Goal: Task Accomplishment & Management: Complete application form

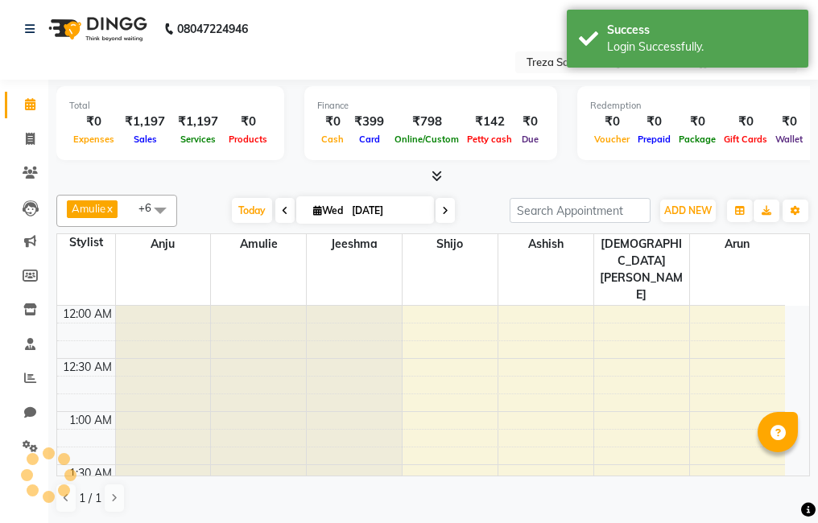
select select "en"
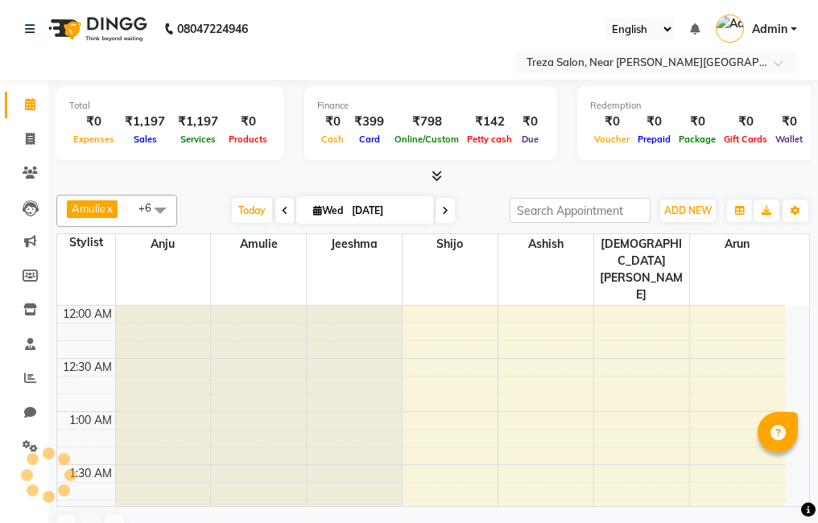
select select "en"
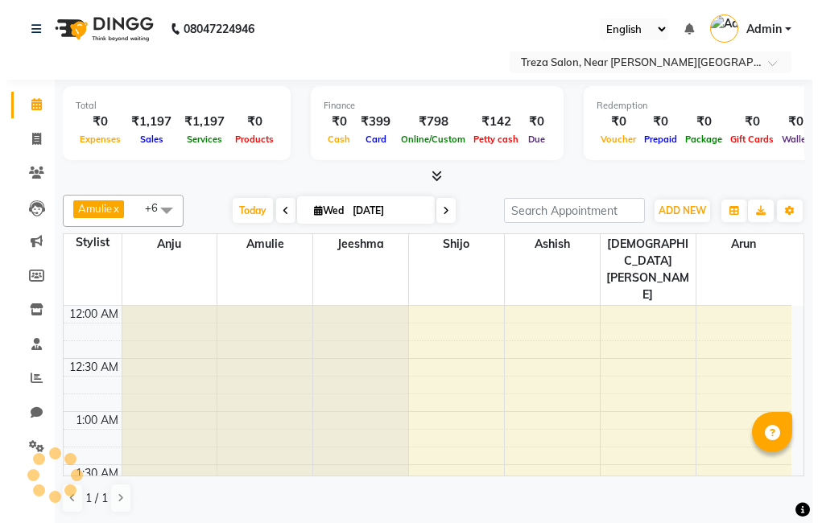
scroll to position [638, 0]
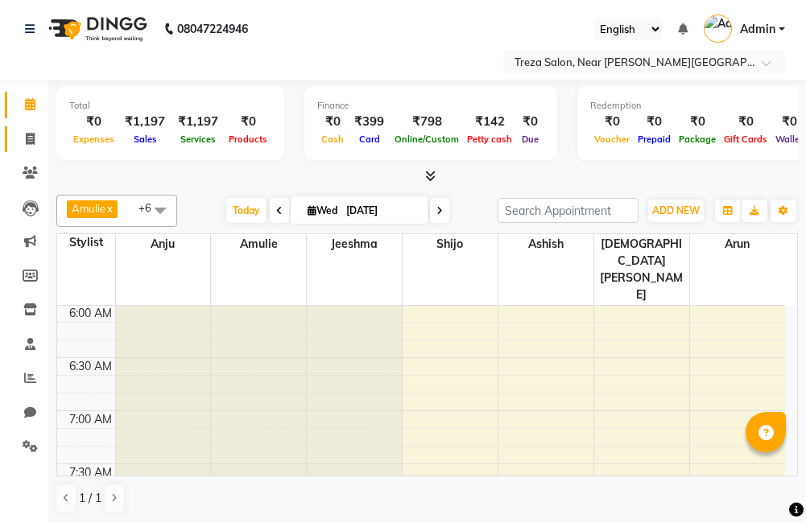
click at [30, 142] on icon at bounding box center [30, 139] width 9 height 12
select select "service"
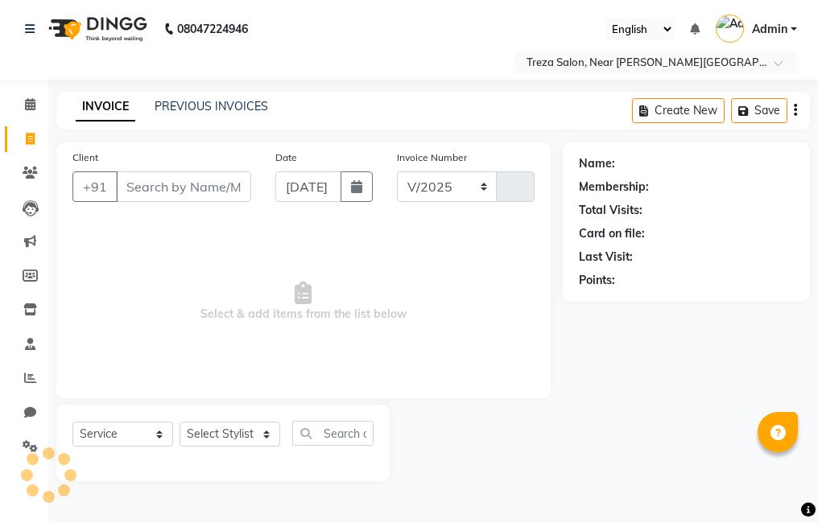
select select "7633"
type input "2530"
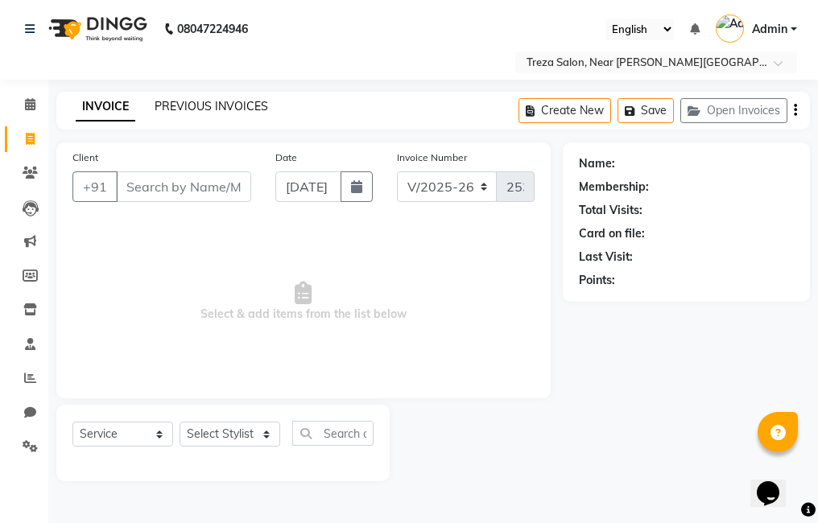
click at [196, 107] on link "PREVIOUS INVOICES" at bounding box center [212, 106] width 114 height 14
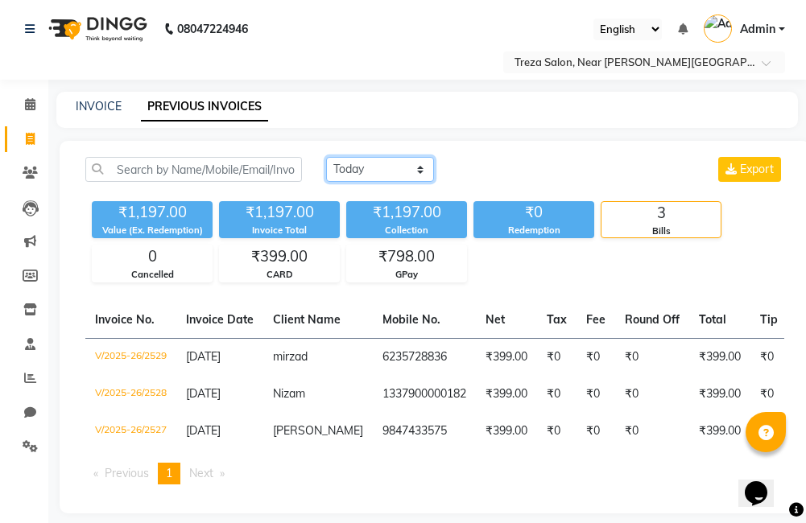
click at [374, 170] on select "[DATE] [DATE] Custom Range" at bounding box center [380, 169] width 108 height 25
click at [406, 172] on select "Today Yesterday Custom Range" at bounding box center [380, 169] width 108 height 25
select select "yesterday"
click at [326, 157] on select "Today Yesterday Custom Range" at bounding box center [380, 169] width 108 height 25
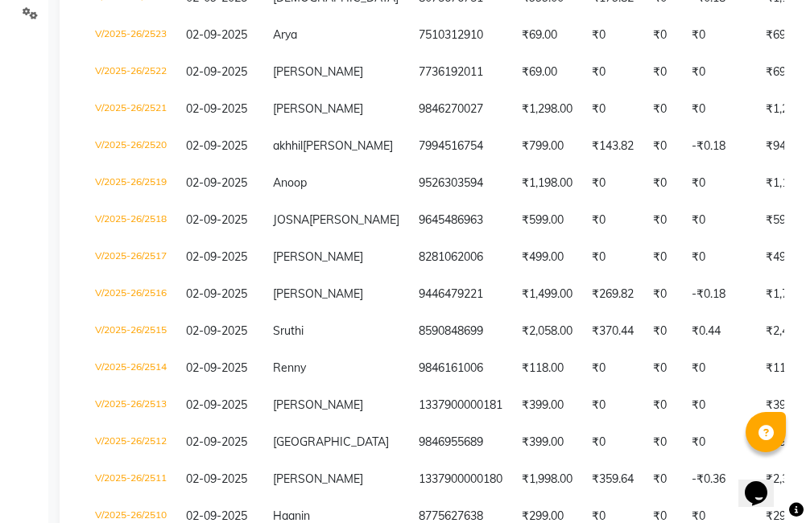
scroll to position [445, 0]
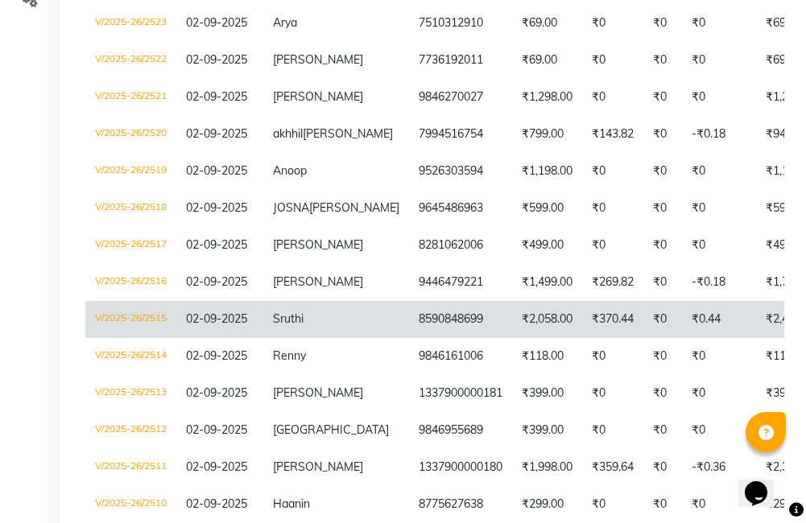
click at [512, 334] on td "₹2,058.00" at bounding box center [547, 319] width 70 height 37
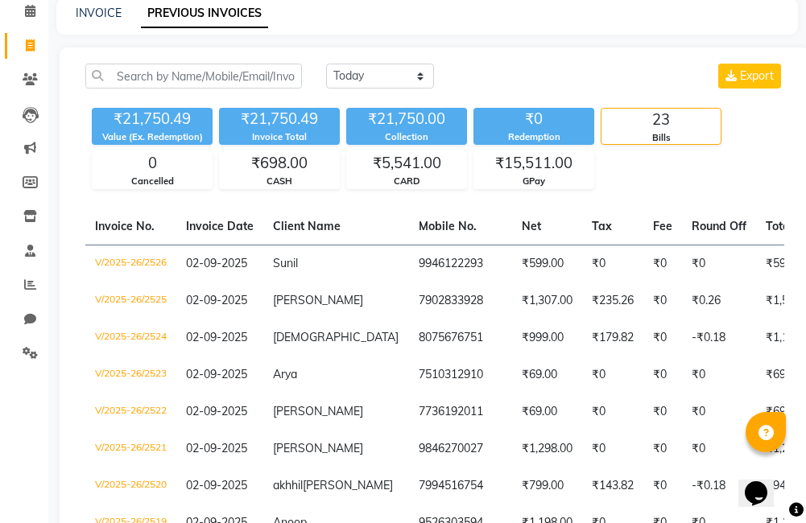
scroll to position [0, 0]
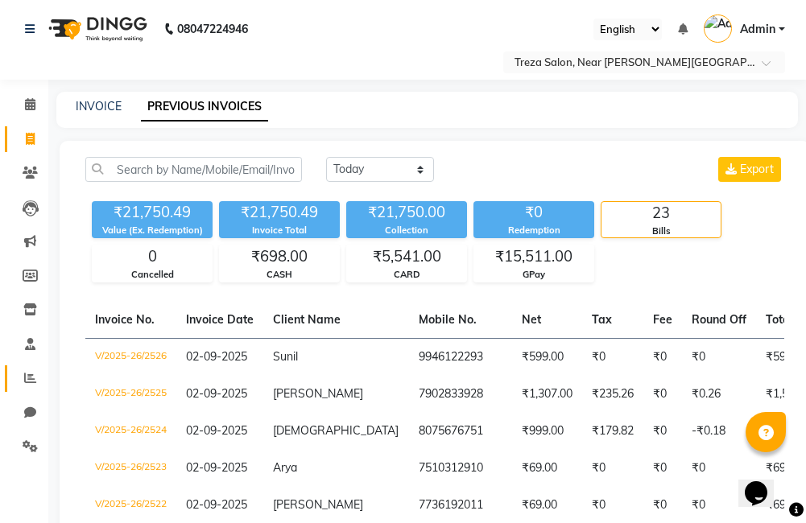
click at [23, 378] on span at bounding box center [30, 378] width 28 height 19
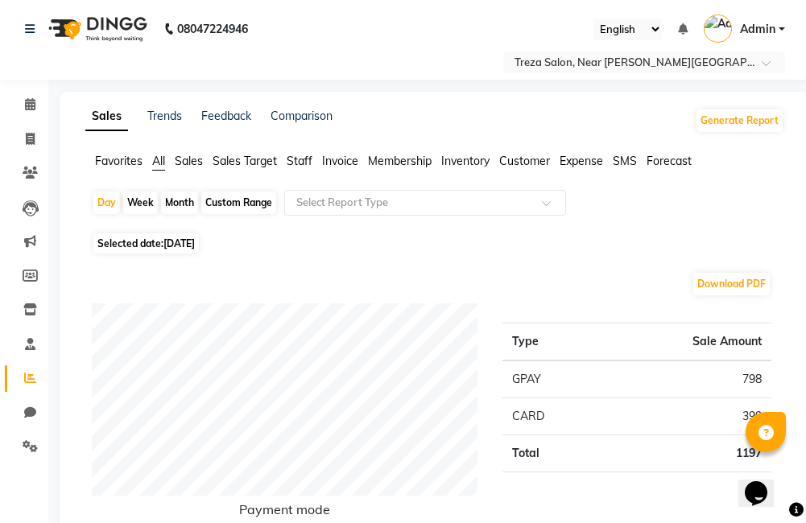
click at [246, 199] on div "Custom Range" at bounding box center [238, 203] width 75 height 23
select select "9"
select select "2025"
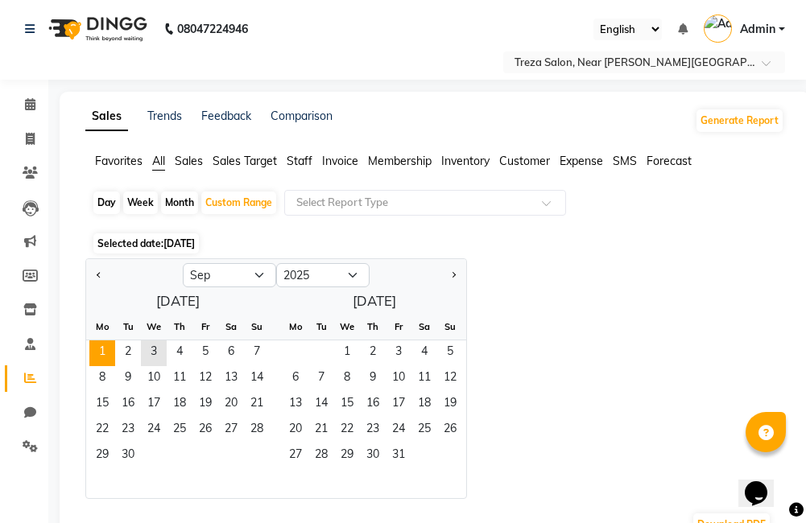
click at [102, 349] on span "1" at bounding box center [102, 354] width 26 height 26
click at [122, 270] on div at bounding box center [134, 275] width 97 height 26
click at [99, 275] on span "Previous month" at bounding box center [100, 274] width 6 height 6
select select "8"
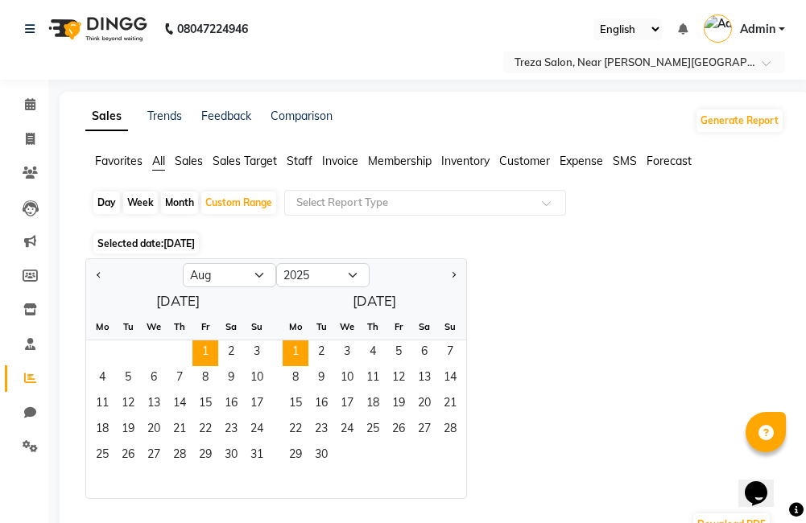
click at [207, 347] on span "1" at bounding box center [205, 354] width 26 height 26
click at [257, 451] on span "31" at bounding box center [257, 457] width 26 height 26
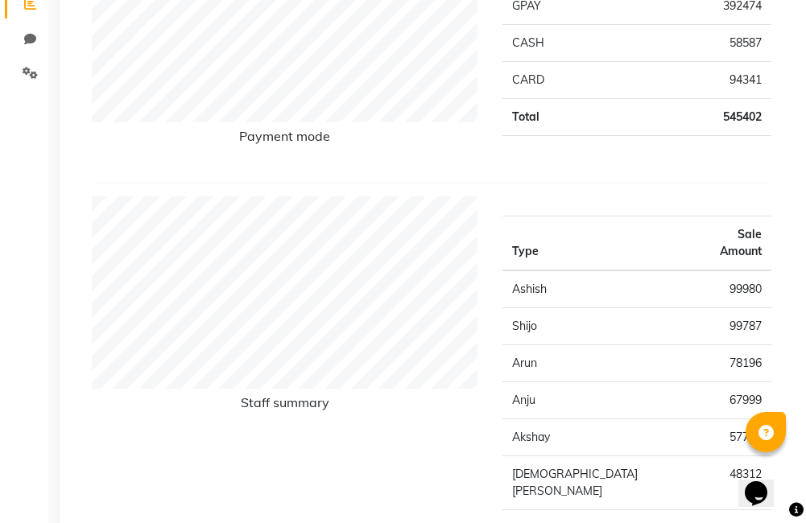
scroll to position [385, 0]
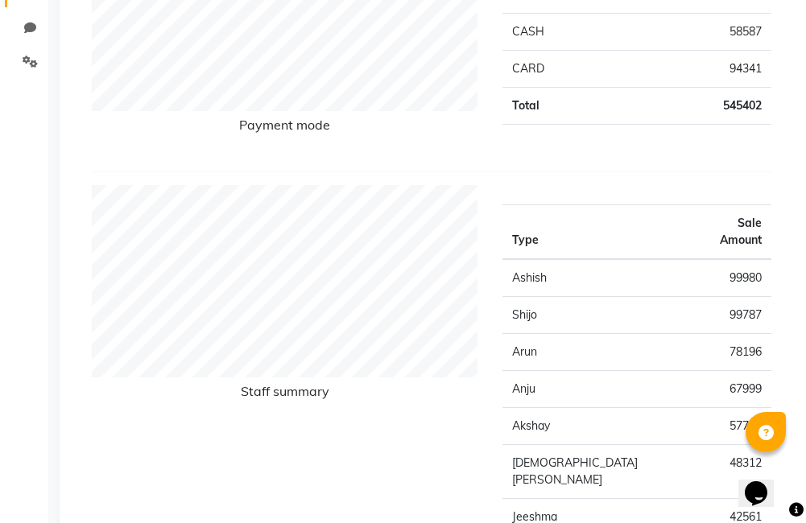
click at [696, 205] on th "Sale Amount" at bounding box center [734, 232] width 76 height 55
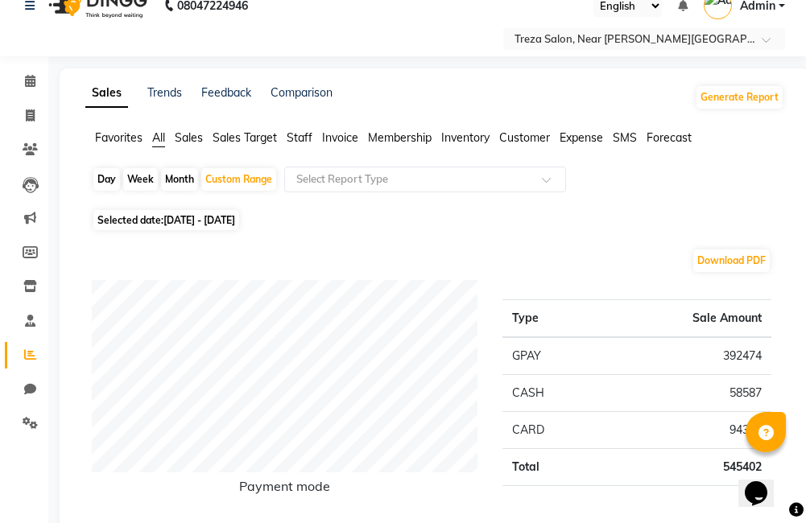
scroll to position [0, 0]
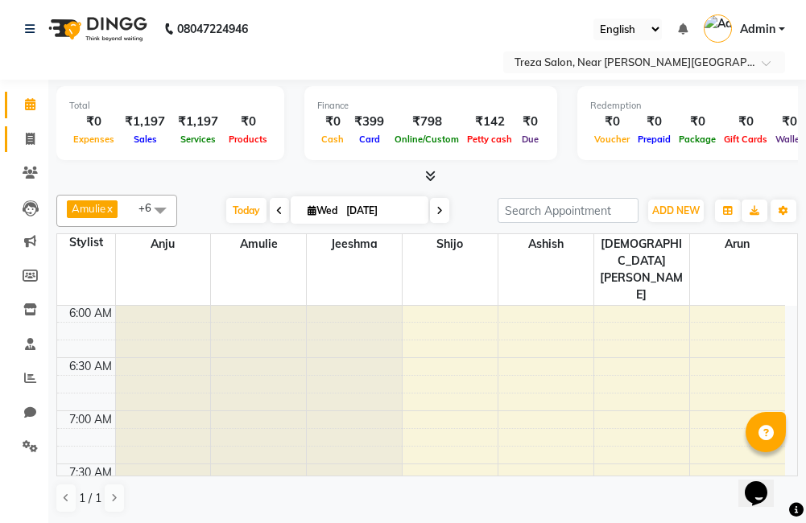
click at [39, 140] on span at bounding box center [30, 139] width 28 height 19
select select "service"
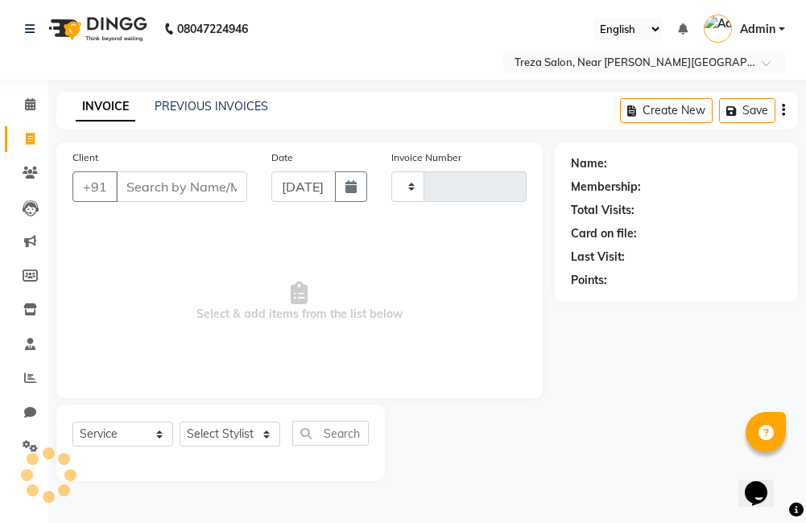
type input "2530"
select select "7633"
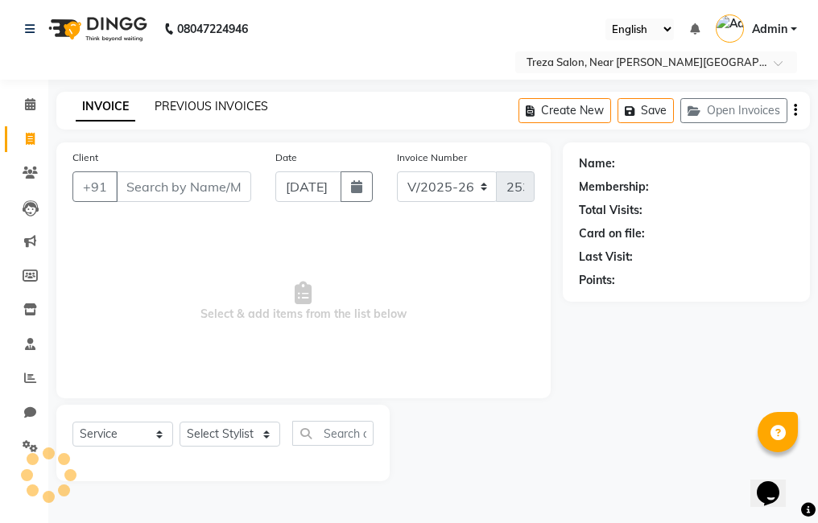
click at [206, 112] on link "PREVIOUS INVOICES" at bounding box center [212, 106] width 114 height 14
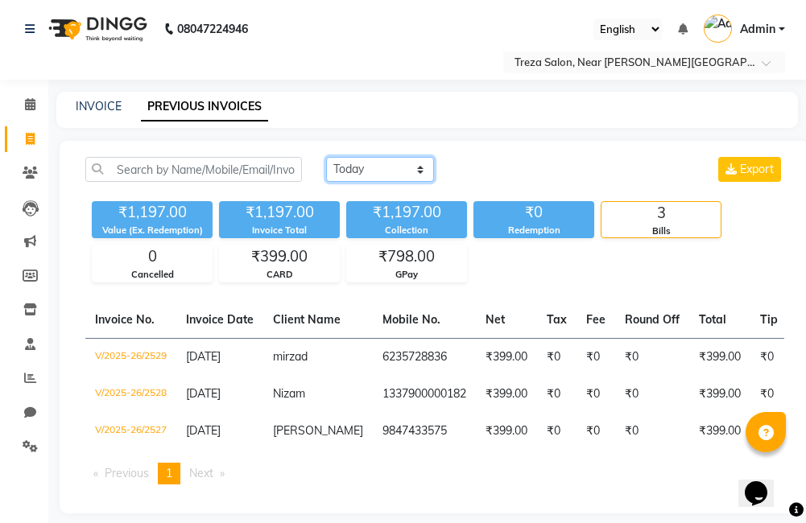
click at [362, 168] on select "Today Yesterday Custom Range" at bounding box center [380, 169] width 108 height 25
click at [326, 157] on select "Today Yesterday Custom Range" at bounding box center [380, 169] width 108 height 25
click at [362, 163] on select "Today Yesterday Custom Range" at bounding box center [380, 169] width 108 height 25
select select "yesterday"
click at [326, 157] on select "Today Yesterday Custom Range" at bounding box center [380, 169] width 108 height 25
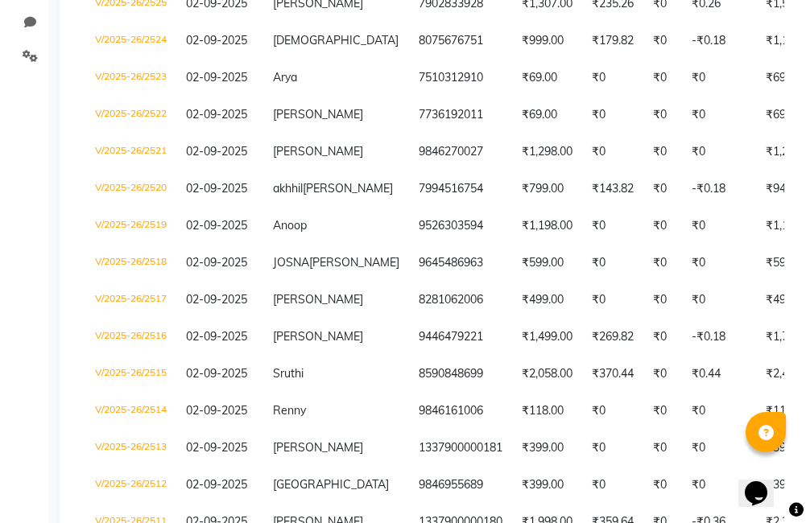
scroll to position [394, 0]
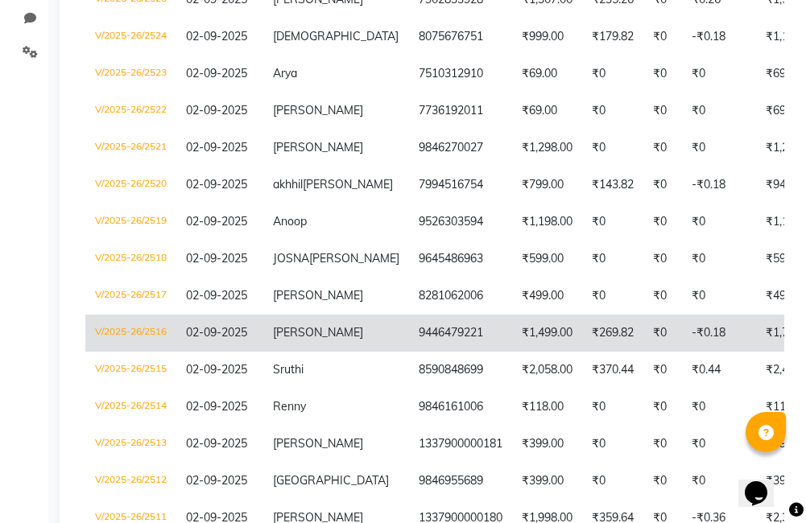
click at [409, 352] on td "9446479221" at bounding box center [460, 333] width 103 height 37
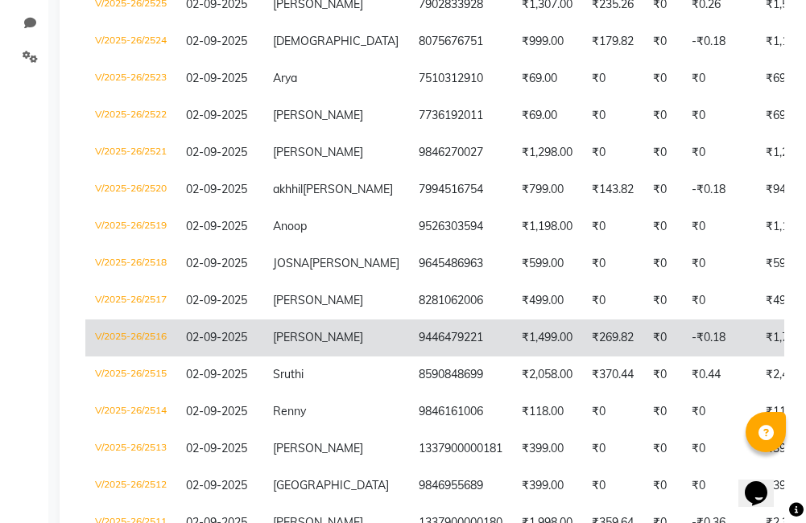
scroll to position [394, 0]
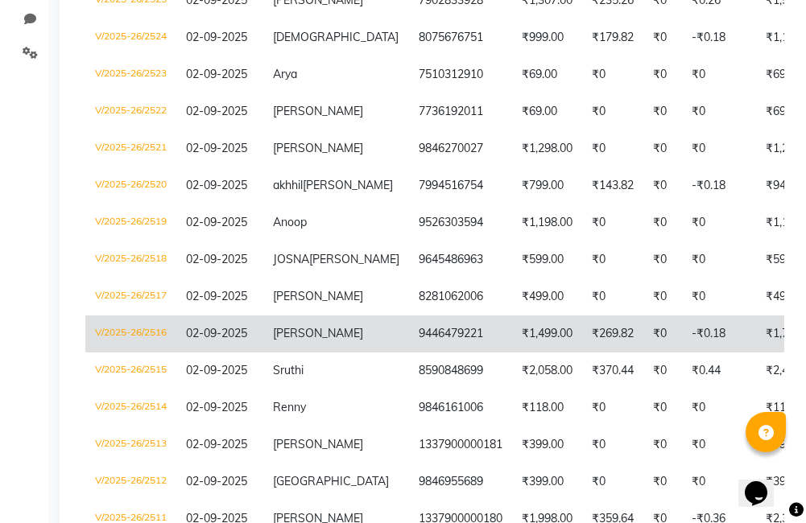
click at [512, 353] on td "₹1,499.00" at bounding box center [547, 334] width 70 height 37
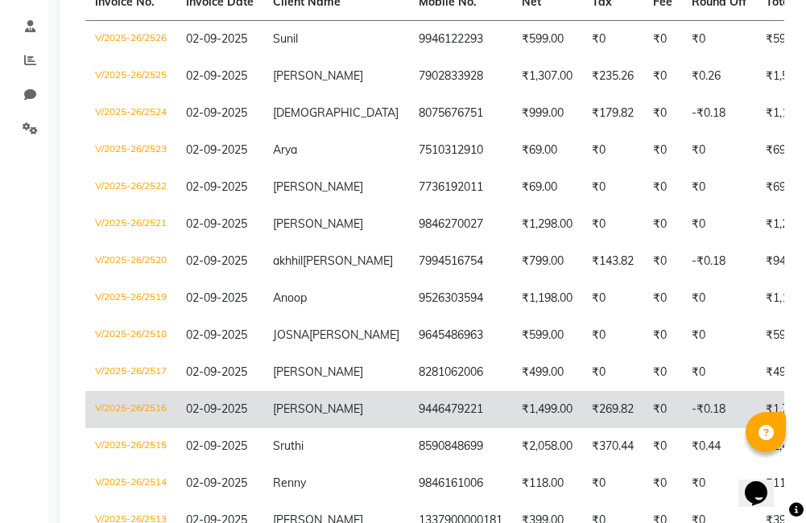
scroll to position [0, 0]
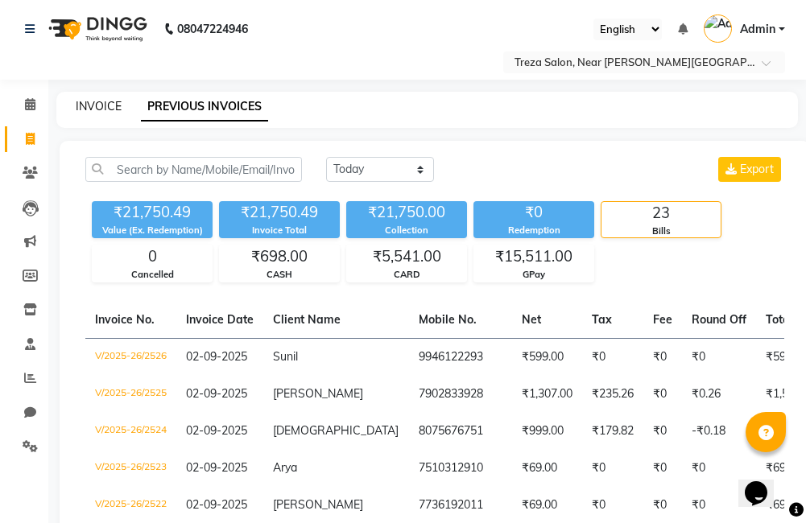
click at [97, 111] on link "INVOICE" at bounding box center [99, 106] width 46 height 14
select select "service"
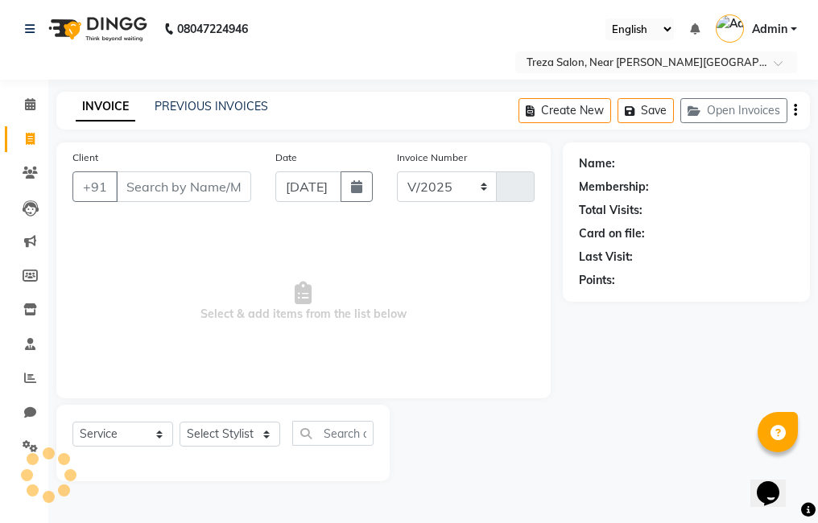
select select "7633"
type input "2530"
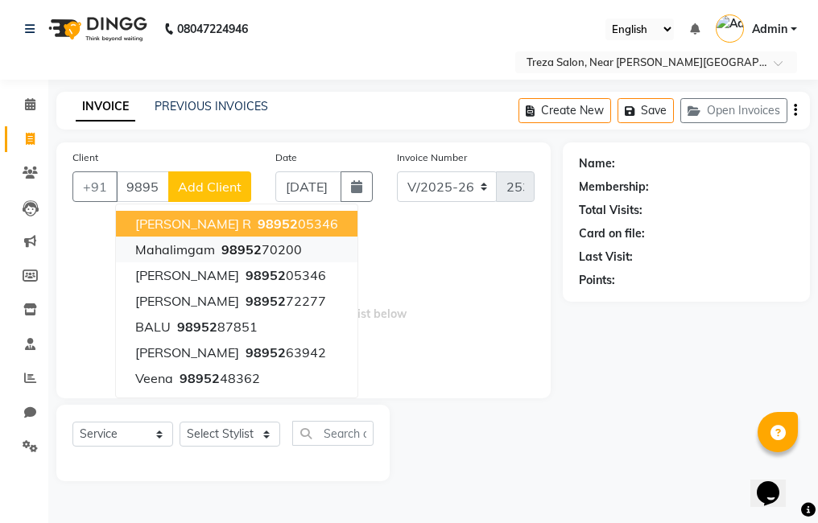
click at [262, 239] on button "Mahalimgam 98952 70200" at bounding box center [236, 250] width 241 height 26
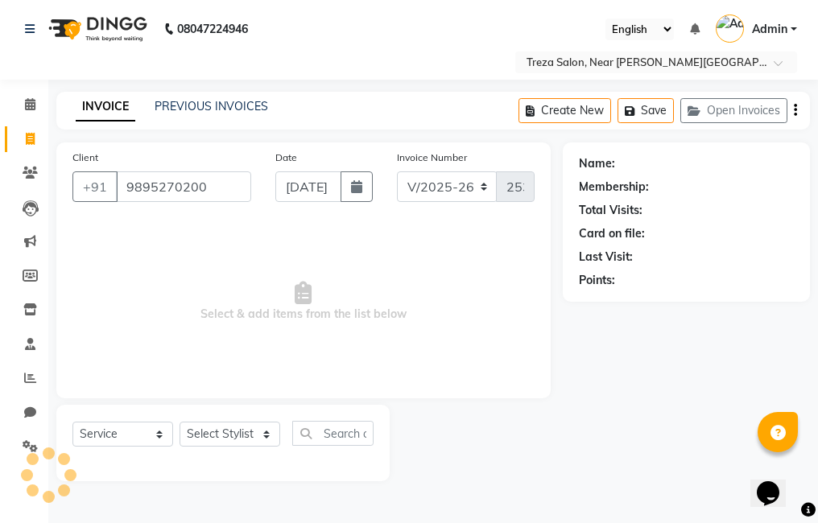
type input "9895270200"
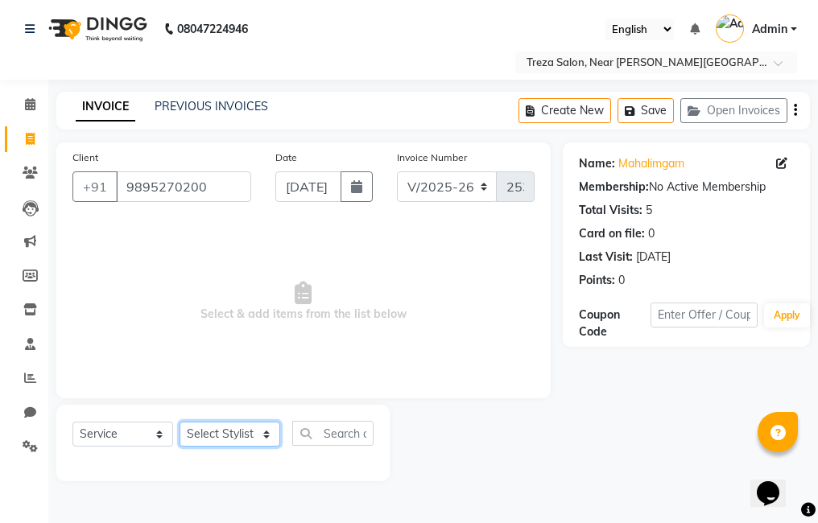
click at [242, 433] on select "Select Stylist Akhil krishna Akshay Amulie Anju Arun Ashish Jeeshma Krishna Pri…" at bounding box center [230, 434] width 101 height 25
select select "79935"
click at [180, 422] on select "Select Stylist Akhil krishna Akshay Amulie Anju Arun Ashish Jeeshma Krishna Pri…" at bounding box center [230, 434] width 101 height 25
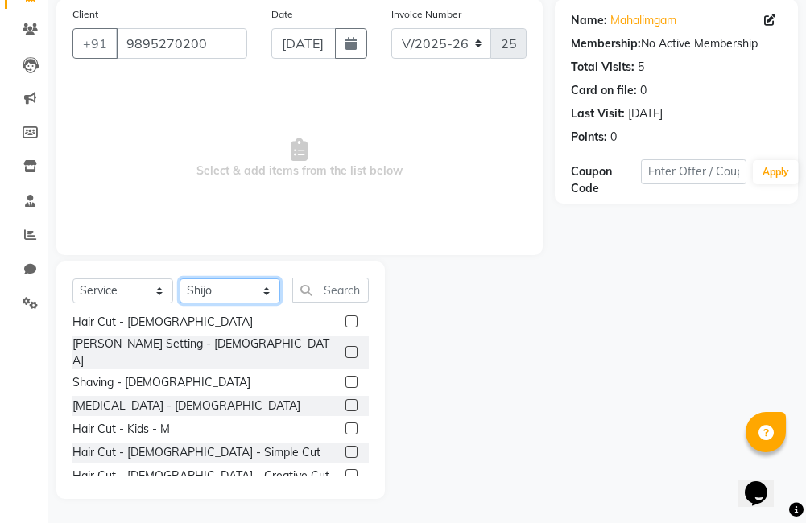
scroll to position [350, 0]
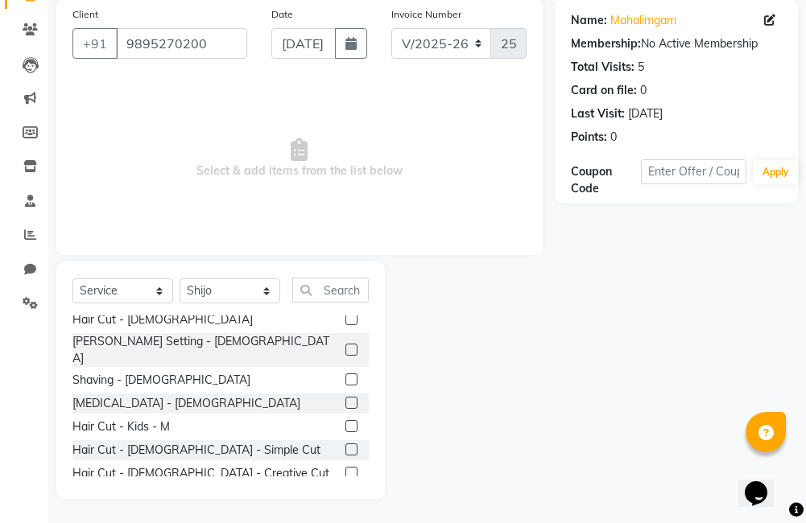
click at [345, 420] on label at bounding box center [351, 426] width 12 height 12
click at [345, 422] on input "checkbox" at bounding box center [350, 427] width 10 height 10
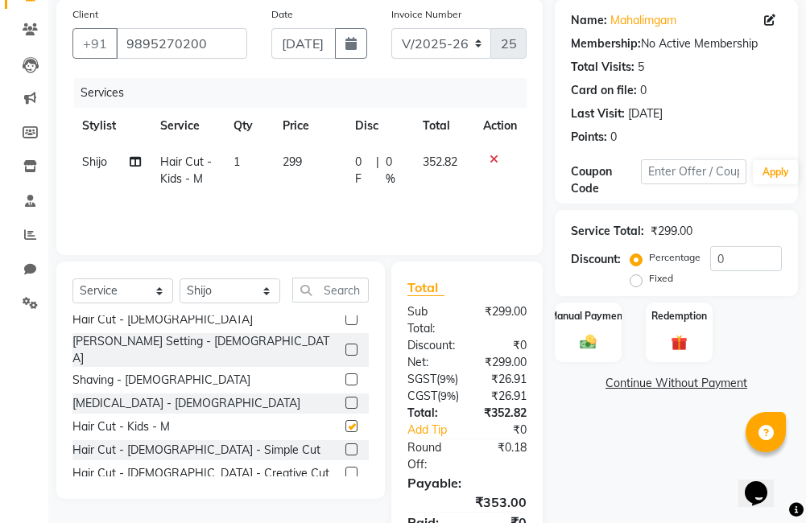
checkbox input "false"
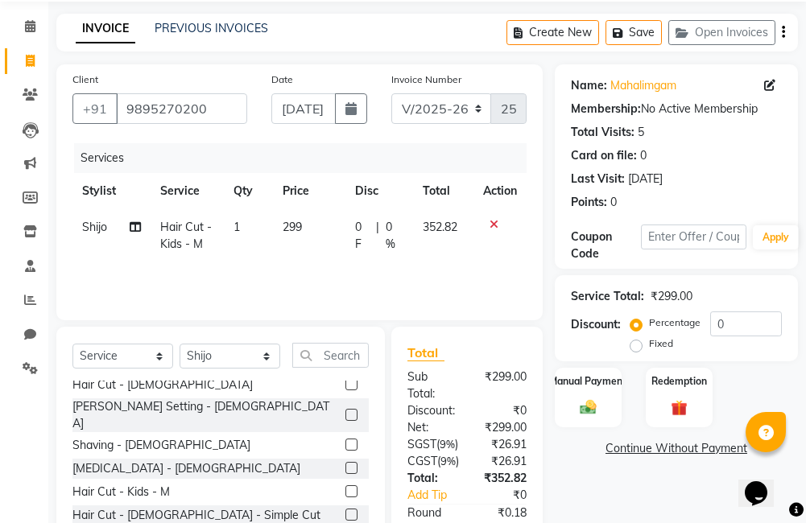
scroll to position [68, 0]
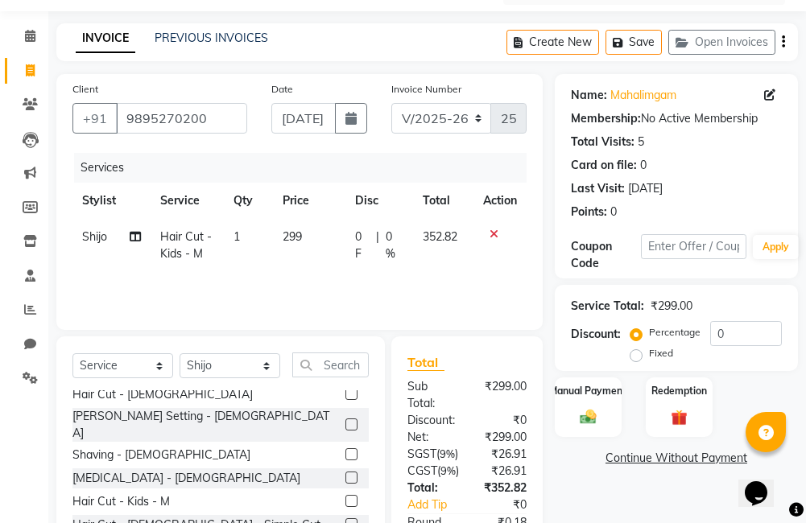
click at [782, 41] on button "button" at bounding box center [783, 42] width 3 height 38
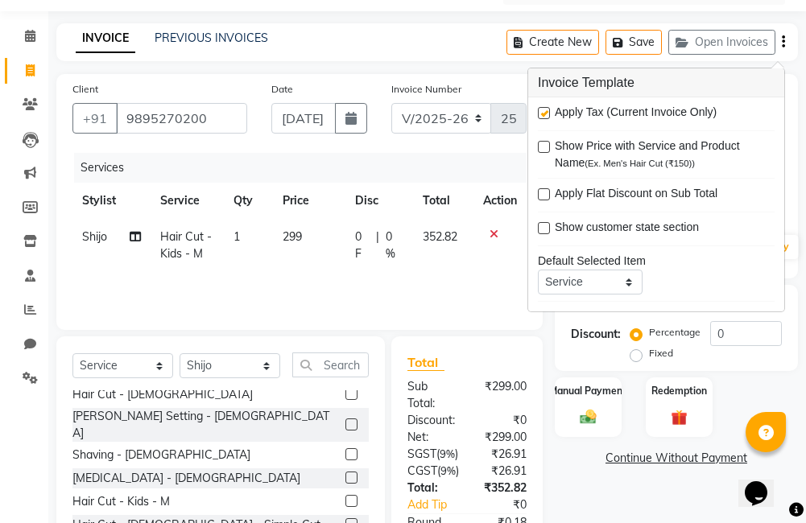
click at [545, 114] on label at bounding box center [544, 113] width 12 height 12
click at [545, 114] on input "checkbox" at bounding box center [543, 114] width 10 height 10
checkbox input "false"
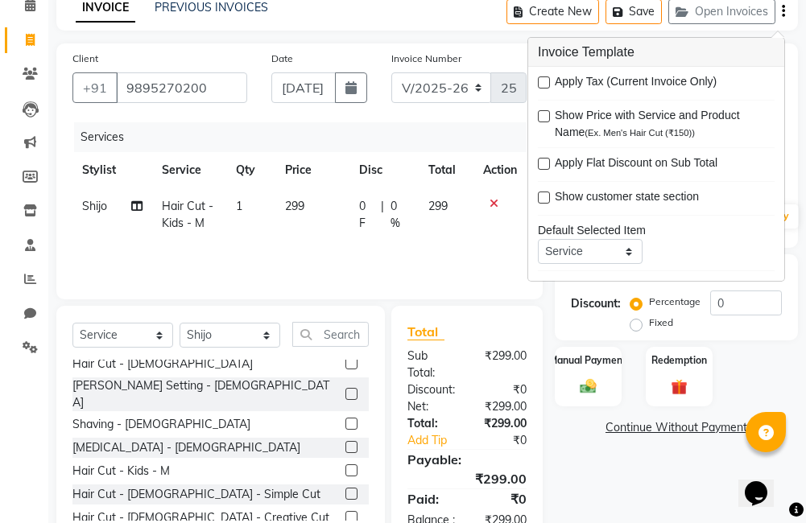
scroll to position [162, 0]
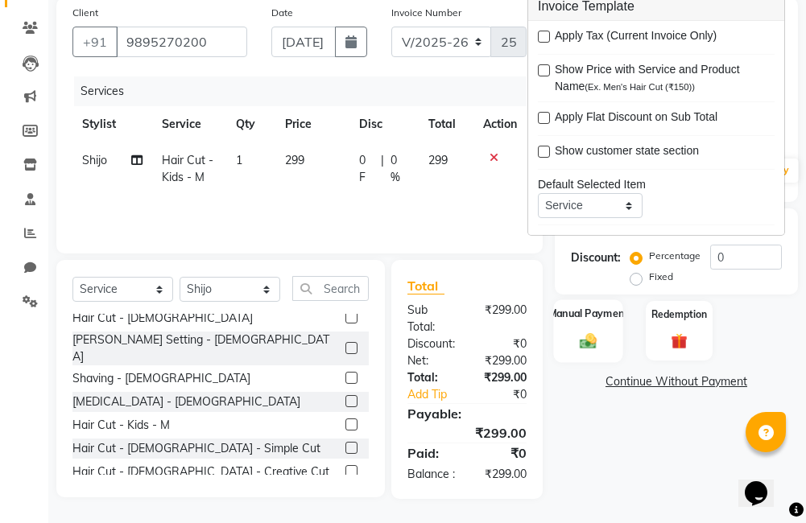
click at [587, 332] on img at bounding box center [588, 341] width 27 height 19
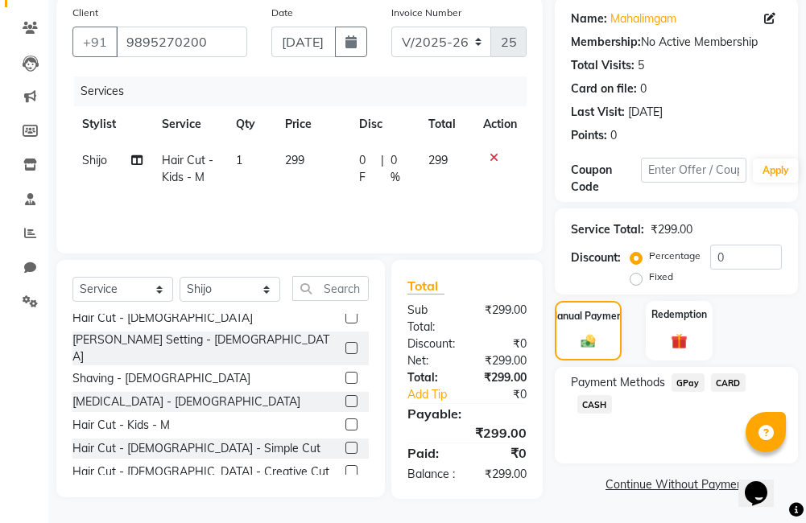
click at [687, 374] on span "GPay" at bounding box center [687, 383] width 33 height 19
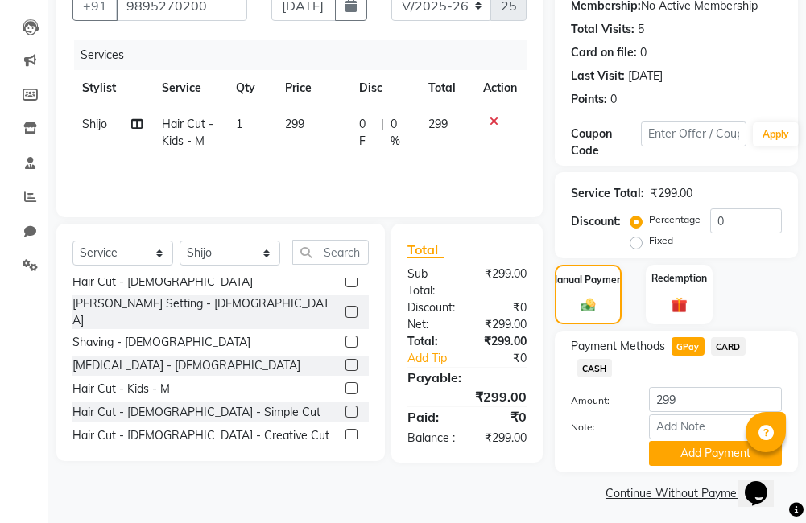
scroll to position [188, 0]
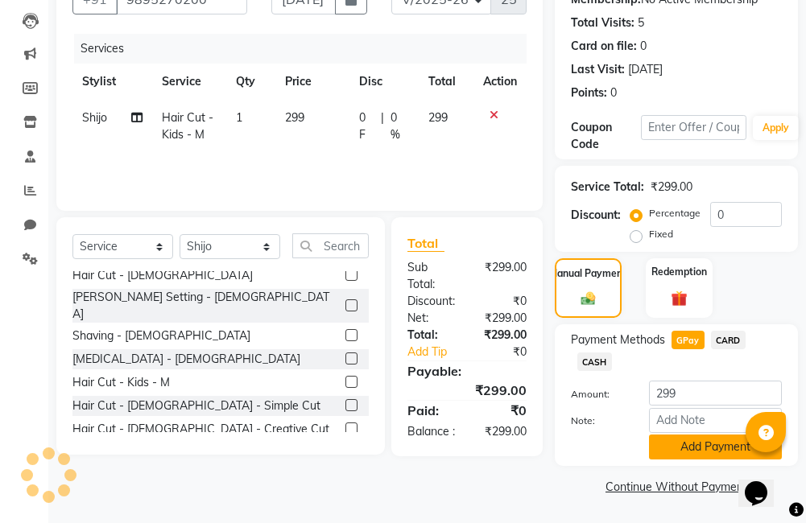
click at [698, 441] on button "Add Payment" at bounding box center [715, 447] width 133 height 25
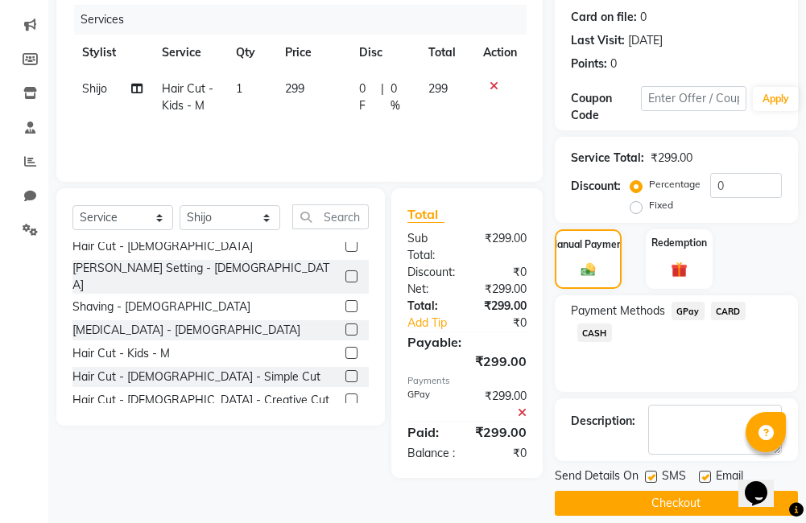
scroll to position [233, 0]
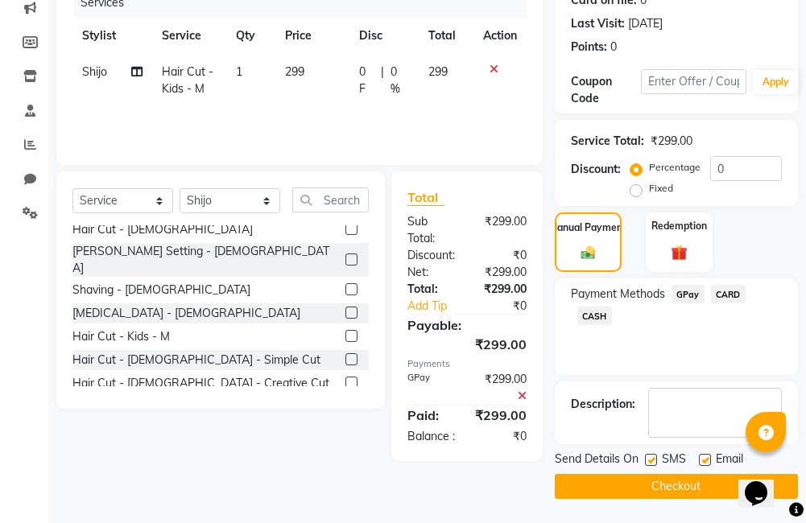
click at [653, 477] on button "Checkout" at bounding box center [676, 486] width 243 height 25
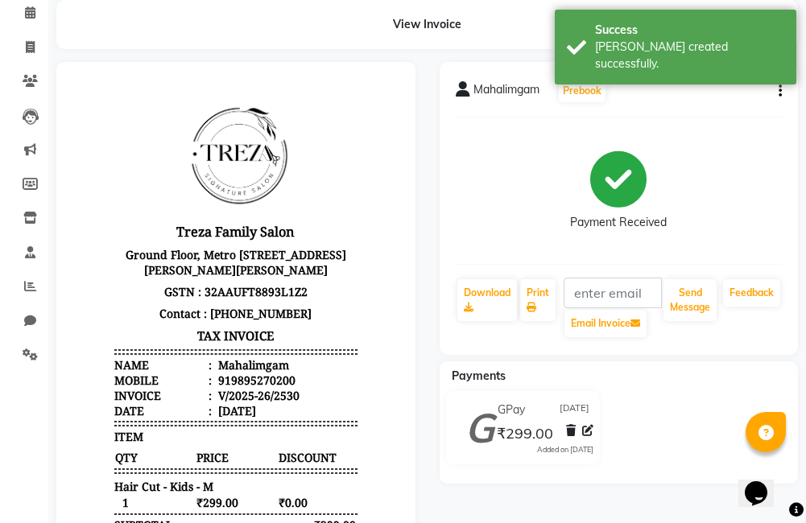
scroll to position [141, 0]
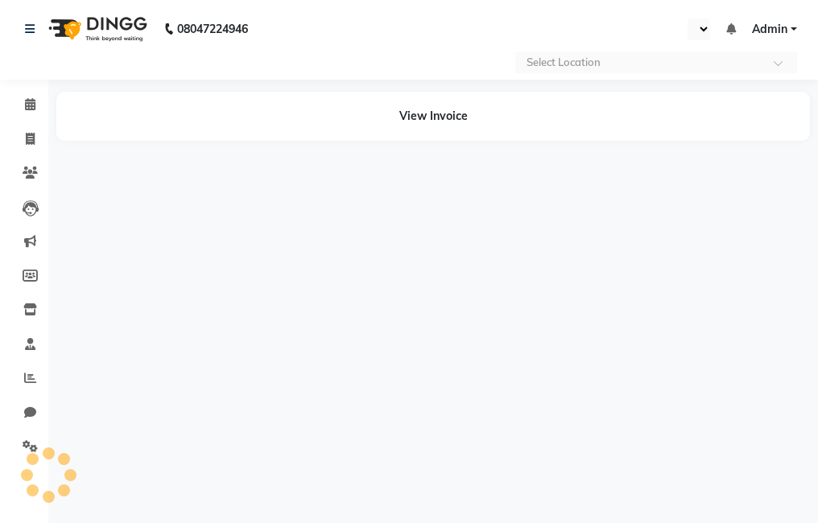
select select "en"
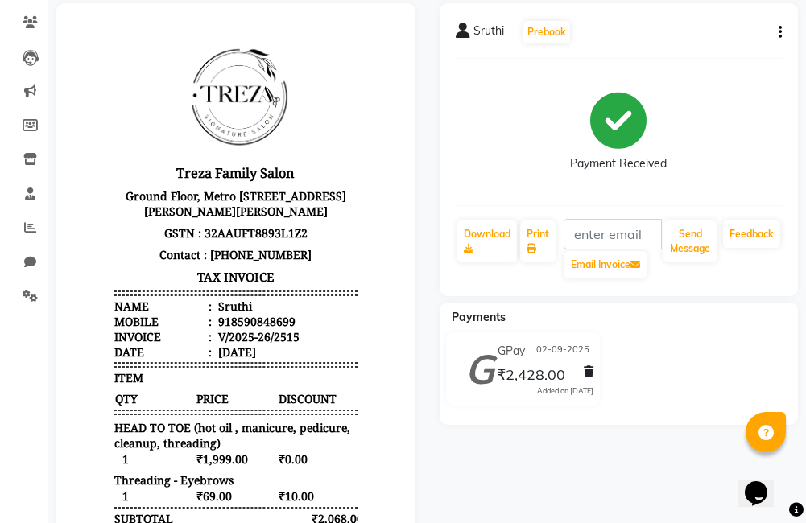
scroll to position [161, 0]
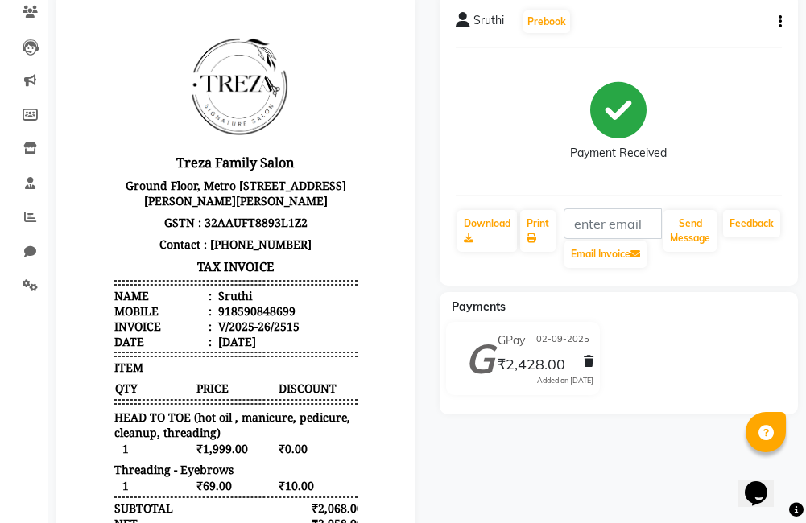
click at [779, 22] on icon "button" at bounding box center [779, 22] width 3 height 1
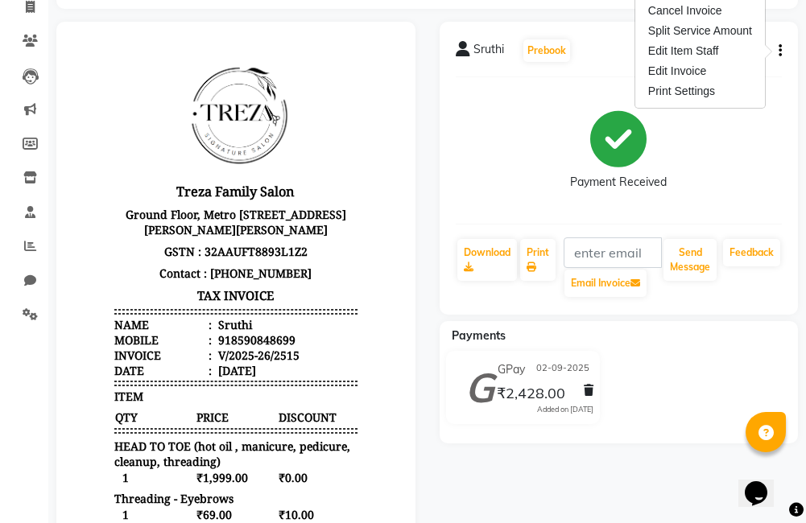
scroll to position [114, 0]
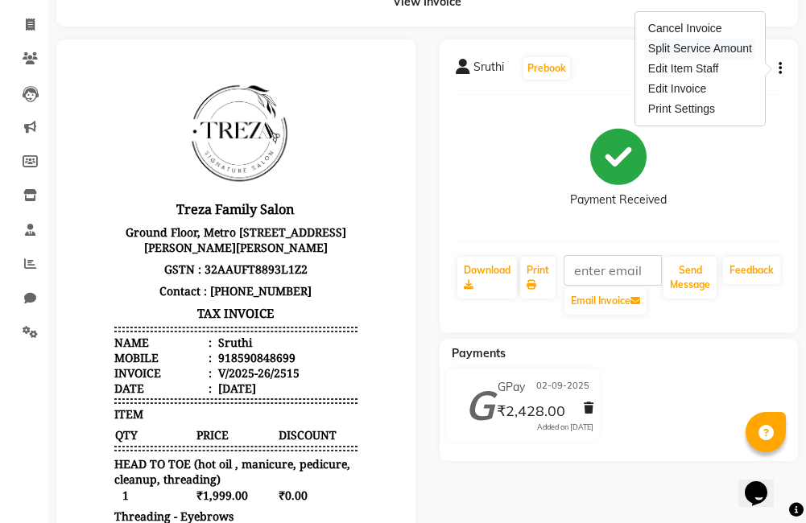
click at [665, 51] on div "Split Service Amount" at bounding box center [700, 49] width 110 height 20
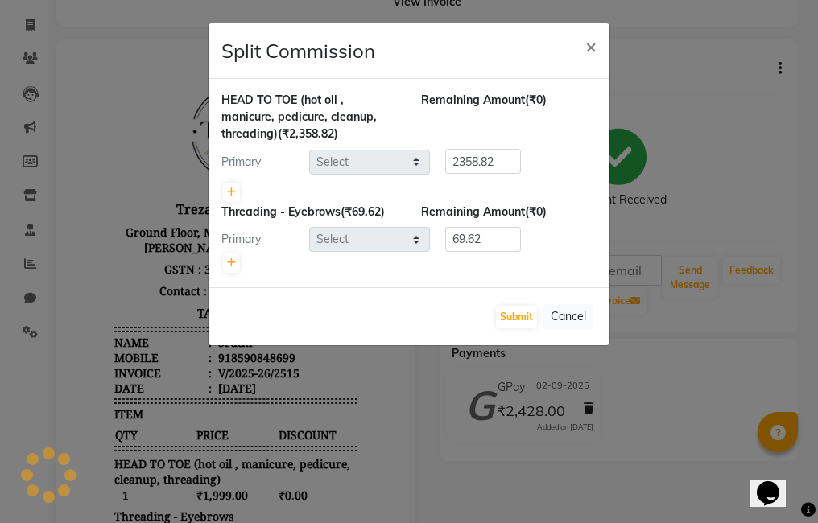
select select "67449"
click at [597, 39] on button "×" at bounding box center [590, 45] width 37 height 45
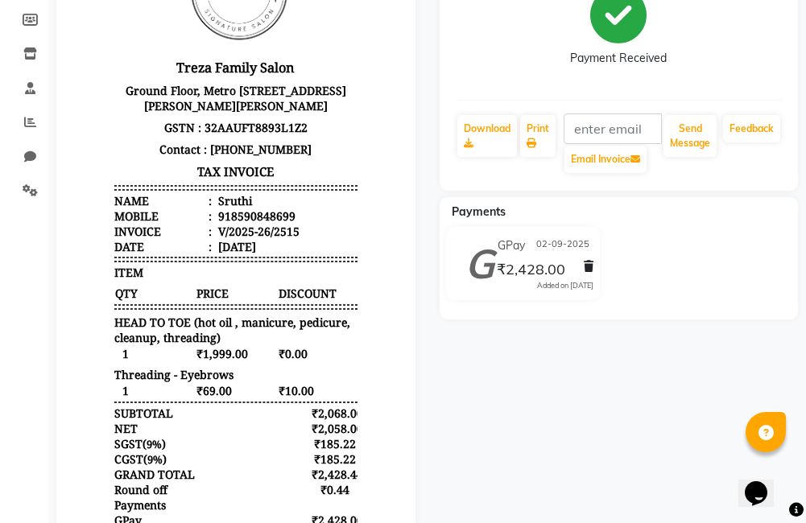
scroll to position [324, 0]
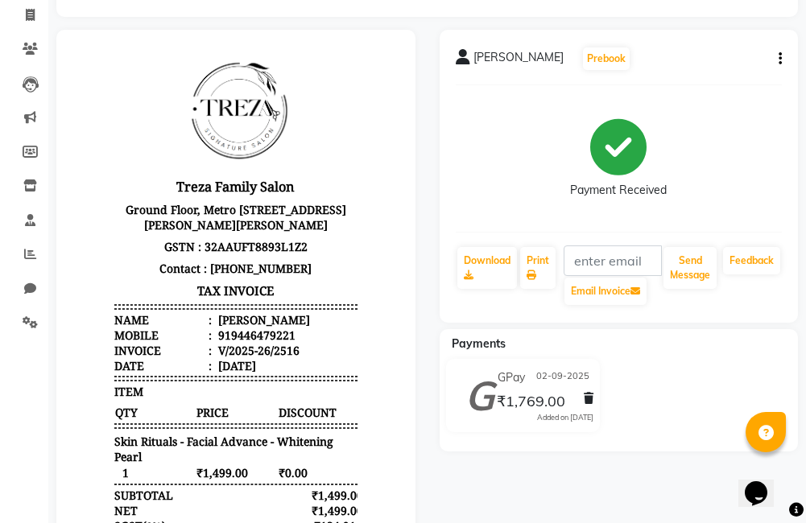
scroll to position [39, 0]
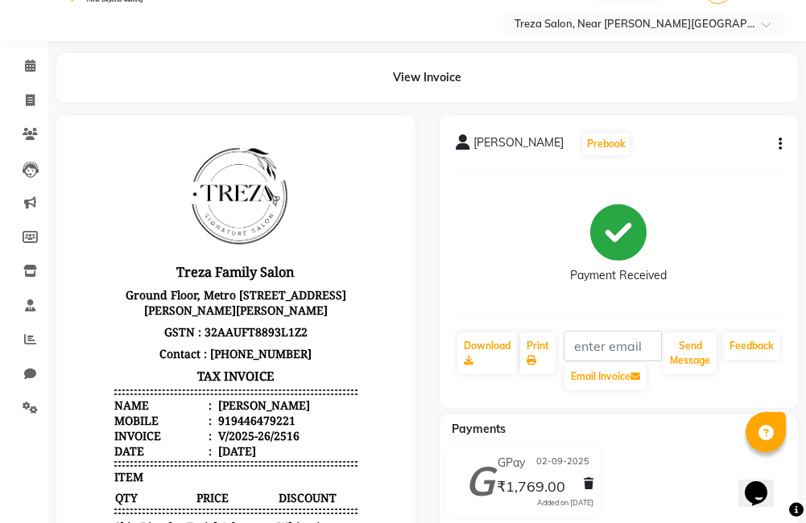
click at [779, 144] on icon "button" at bounding box center [779, 144] width 3 height 1
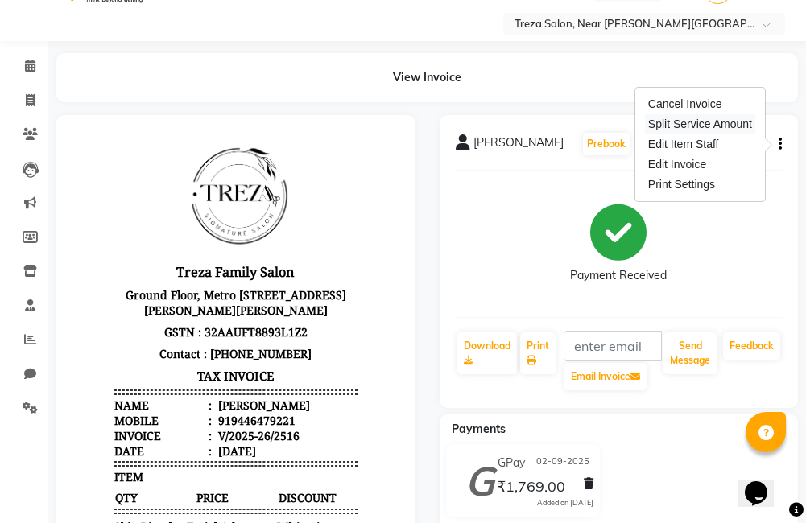
click at [658, 118] on div "Split Service Amount" at bounding box center [700, 124] width 110 height 20
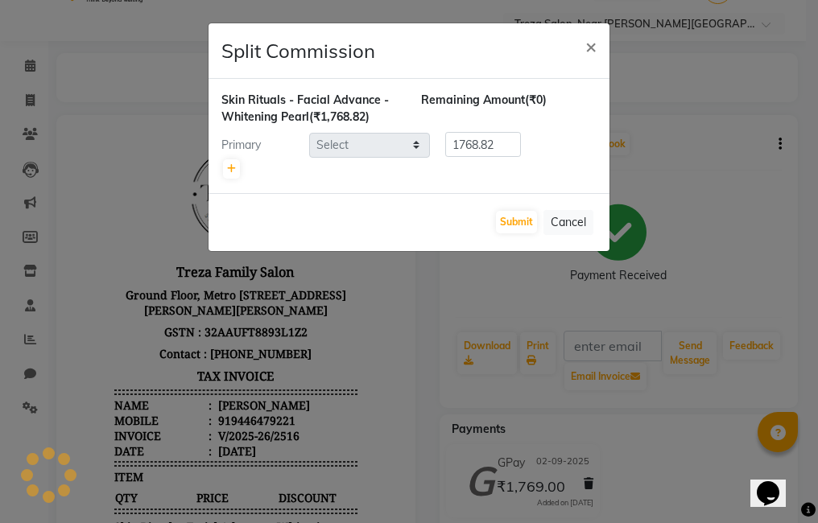
select select "85969"
click at [593, 52] on span "×" at bounding box center [590, 46] width 11 height 24
